Goal: Transaction & Acquisition: Subscribe to service/newsletter

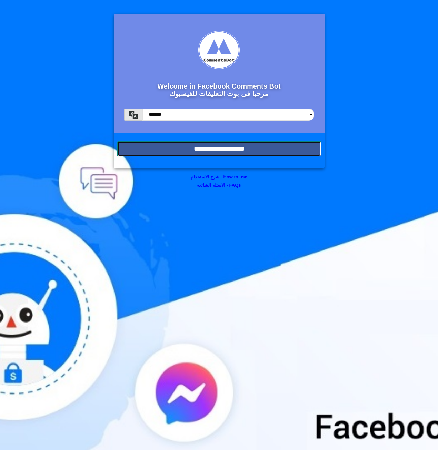
click at [245, 152] on input "**********" at bounding box center [219, 148] width 204 height 15
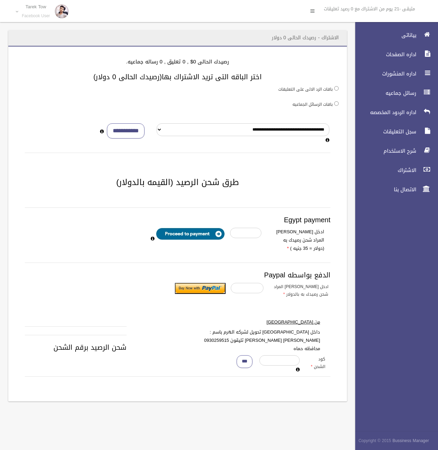
click at [308, 105] on label "باقات الرسائل الجماعيه" at bounding box center [312, 105] width 40 height 8
click at [128, 129] on input "**********" at bounding box center [126, 131] width 38 height 16
type input "*"
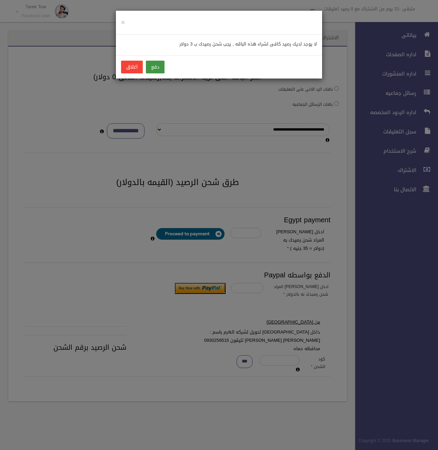
click at [155, 70] on button "دفع" at bounding box center [155, 67] width 19 height 13
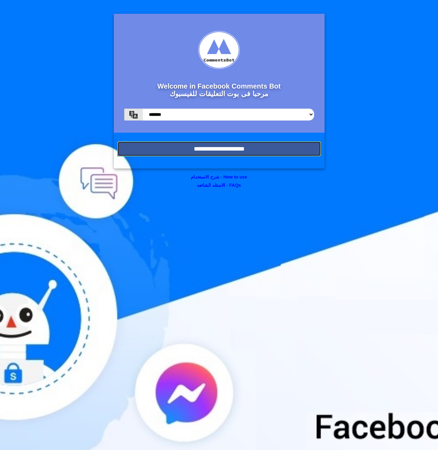
click at [256, 143] on input "**********" at bounding box center [219, 148] width 204 height 15
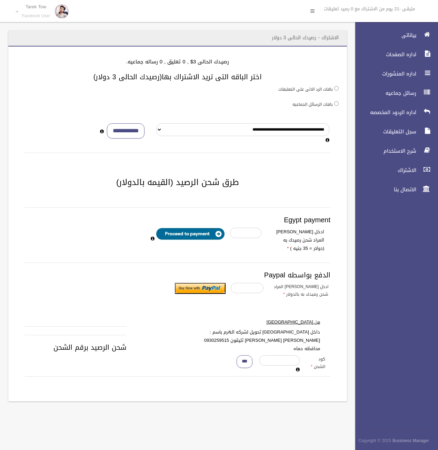
click at [316, 105] on label "باقات الرسائل الجماعيه" at bounding box center [312, 105] width 40 height 8
click at [329, 104] on label "باقات الرسائل الجماعيه" at bounding box center [312, 105] width 40 height 8
click at [128, 130] on input "**********" at bounding box center [126, 131] width 38 height 16
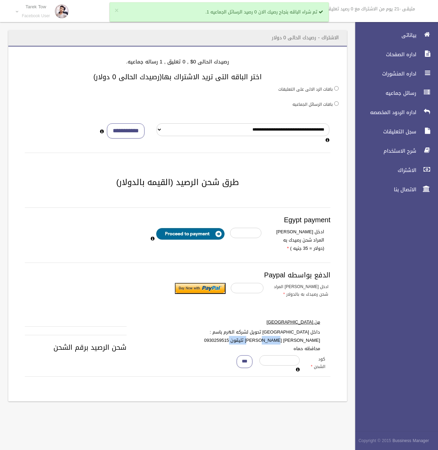
drag, startPoint x: 248, startPoint y: 340, endPoint x: 276, endPoint y: 340, distance: 27.6
click at [276, 340] on label "داخل [GEOGRAPHIC_DATA] تحويل لشركه الهرم باسم : [PERSON_NAME] [PERSON_NAME] تلي…" at bounding box center [260, 340] width 129 height 25
drag, startPoint x: 276, startPoint y: 340, endPoint x: 237, endPoint y: 342, distance: 38.7
click at [237, 342] on label "داخل [GEOGRAPHIC_DATA] تحويل لشركه الهرم باسم : [PERSON_NAME] [PERSON_NAME] تلي…" at bounding box center [260, 340] width 129 height 25
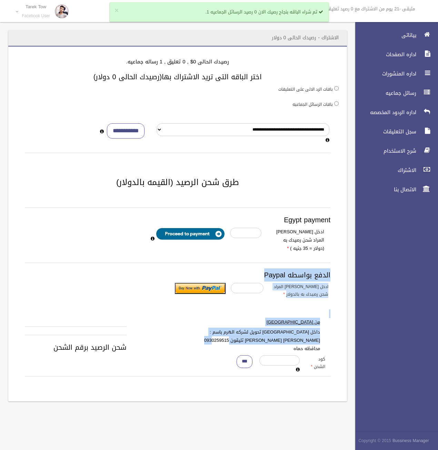
drag, startPoint x: 233, startPoint y: 340, endPoint x: 324, endPoint y: 256, distance: 123.9
click at [324, 256] on div "Egypt payment ادخل [PERSON_NAME] المراد شحن رصيدك به (دولار = 35 جنيه ) الدفع ب…" at bounding box center [177, 266] width 305 height 119
drag, startPoint x: 324, startPoint y: 256, endPoint x: 298, endPoint y: 260, distance: 26.1
click at [298, 260] on div "Egypt payment ادخل [PERSON_NAME] المراد شحن رصيدك به (دولار = 35 جنيه ) الدفع ب…" at bounding box center [177, 266] width 305 height 119
click at [298, 259] on div "Egypt payment ادخل [PERSON_NAME] المراد شحن رصيدك به (دولار = 35 جنيه ) الدفع ب…" at bounding box center [177, 266] width 305 height 119
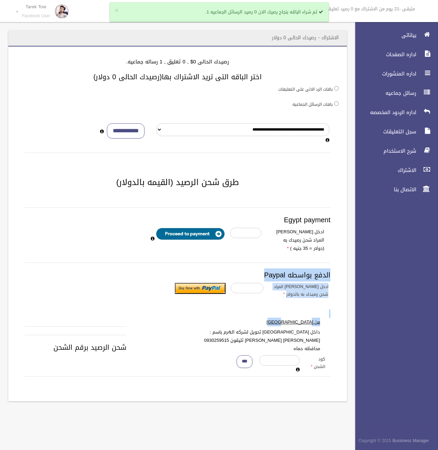
drag, startPoint x: 333, startPoint y: 273, endPoint x: 301, endPoint y: 323, distance: 59.1
click at [301, 323] on div "Egypt payment ادخل [PERSON_NAME] المراد شحن رصيدك به (دولار = 35 جنيه ) الدفع ب…" at bounding box center [178, 292] width 322 height 202
drag, startPoint x: 301, startPoint y: 323, endPoint x: 271, endPoint y: 315, distance: 30.9
click at [271, 315] on div "Egypt payment ادخل [PERSON_NAME] المراد شحن رصيدك به (دولار = 35 جنيه ) الدفع ب…" at bounding box center [177, 266] width 305 height 119
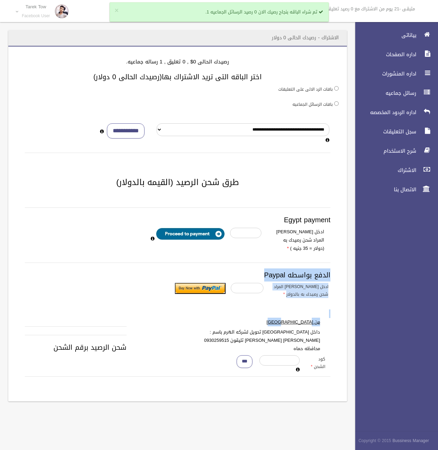
drag, startPoint x: 271, startPoint y: 315, endPoint x: 260, endPoint y: 316, distance: 11.1
click at [260, 316] on div "Egypt payment ادخل [PERSON_NAME] المراد شحن رصيدك به (دولار = 35 جنيه ) الدفع ب…" at bounding box center [177, 266] width 305 height 119
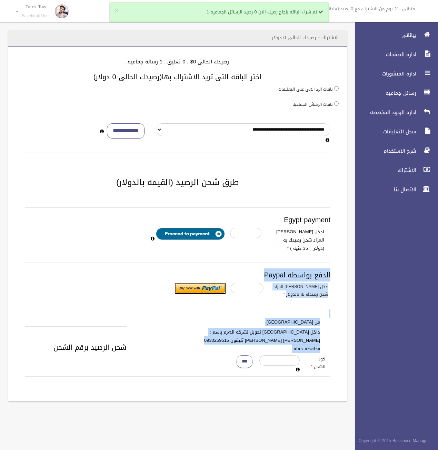
drag, startPoint x: 333, startPoint y: 273, endPoint x: 274, endPoint y: 348, distance: 96.5
click at [274, 348] on div "Egypt payment ادخل [PERSON_NAME] المراد شحن رصيدك به (دولار = 35 جنيه ) الدفع ب…" at bounding box center [178, 292] width 322 height 202
